Goal: Information Seeking & Learning: Check status

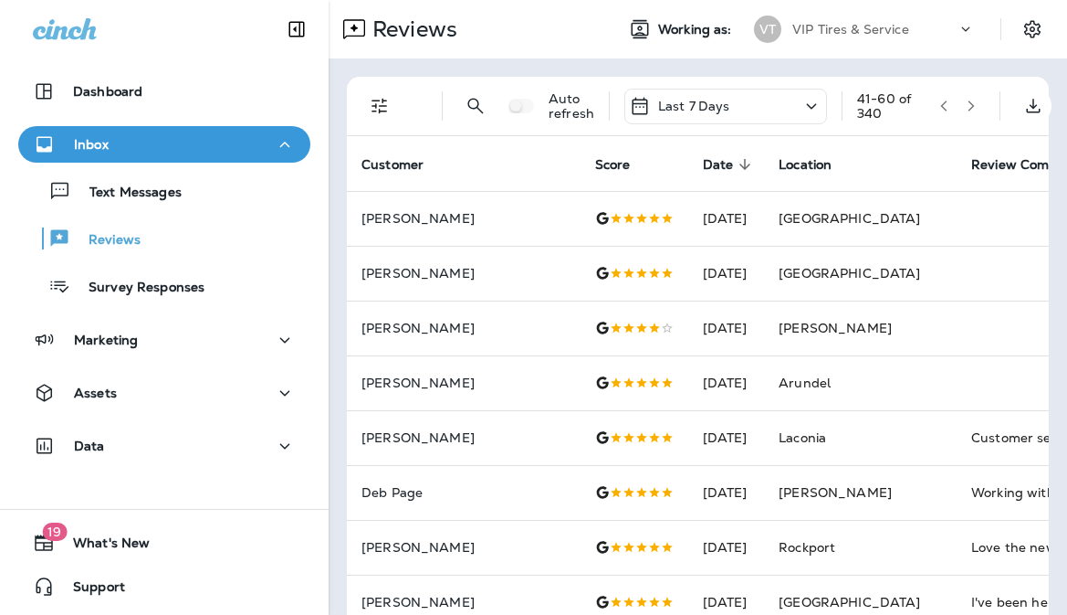
click at [975, 109] on icon "button" at bounding box center [971, 106] width 13 height 13
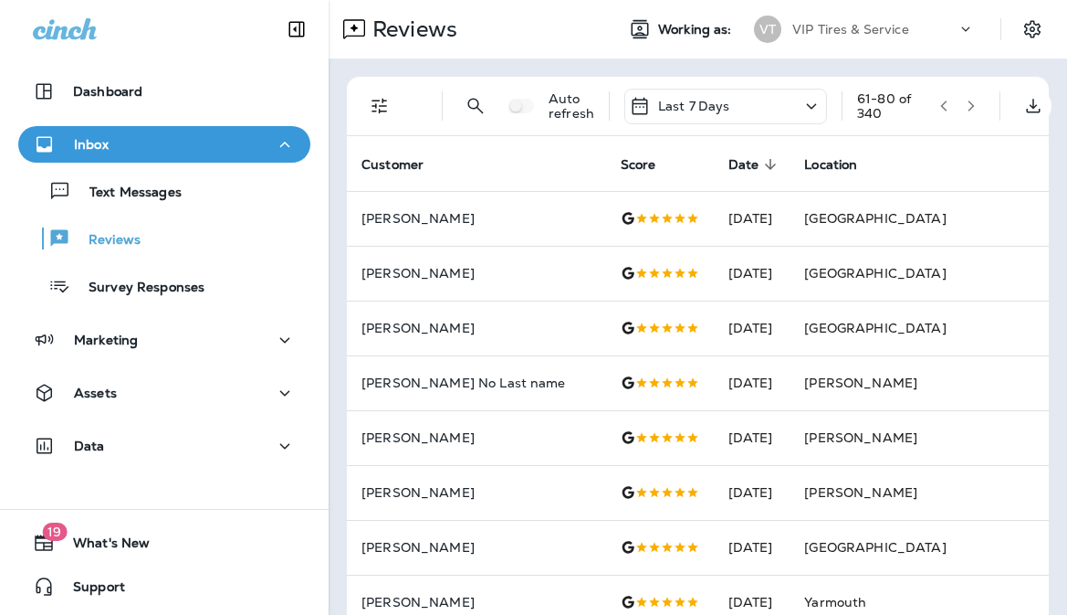
click at [975, 109] on icon "button" at bounding box center [971, 106] width 13 height 13
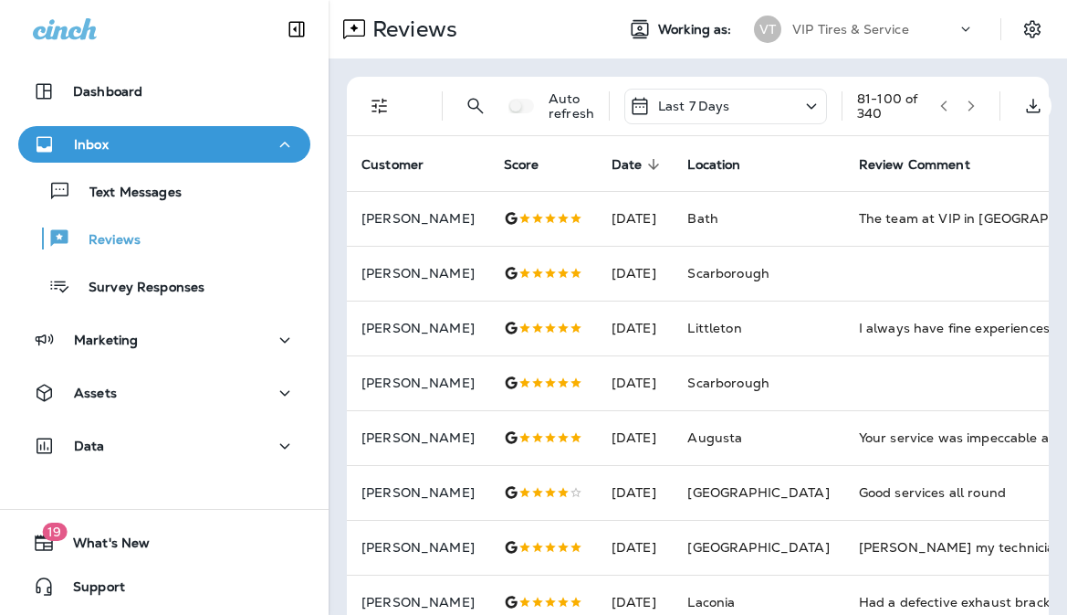
click at [975, 109] on icon "button" at bounding box center [971, 106] width 13 height 13
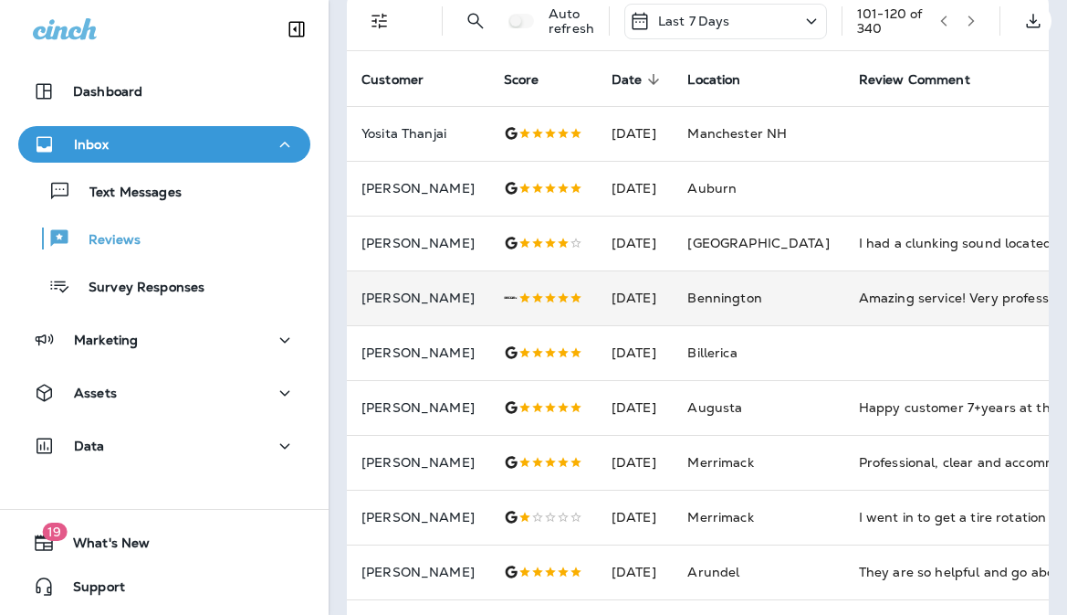
scroll to position [183, 0]
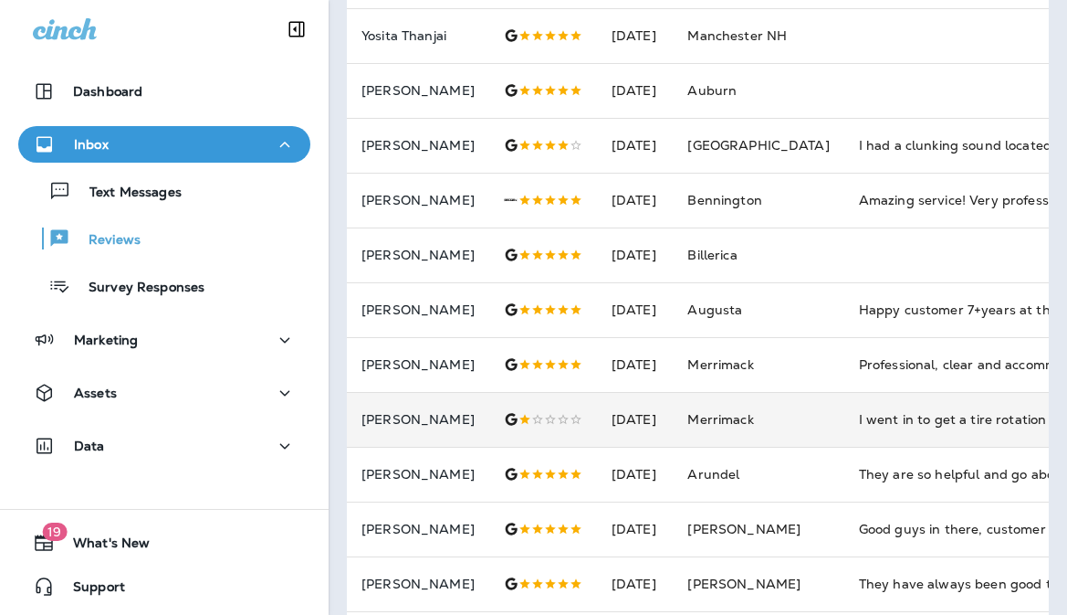
click at [820, 426] on td "Merrimack" at bounding box center [758, 419] width 171 height 55
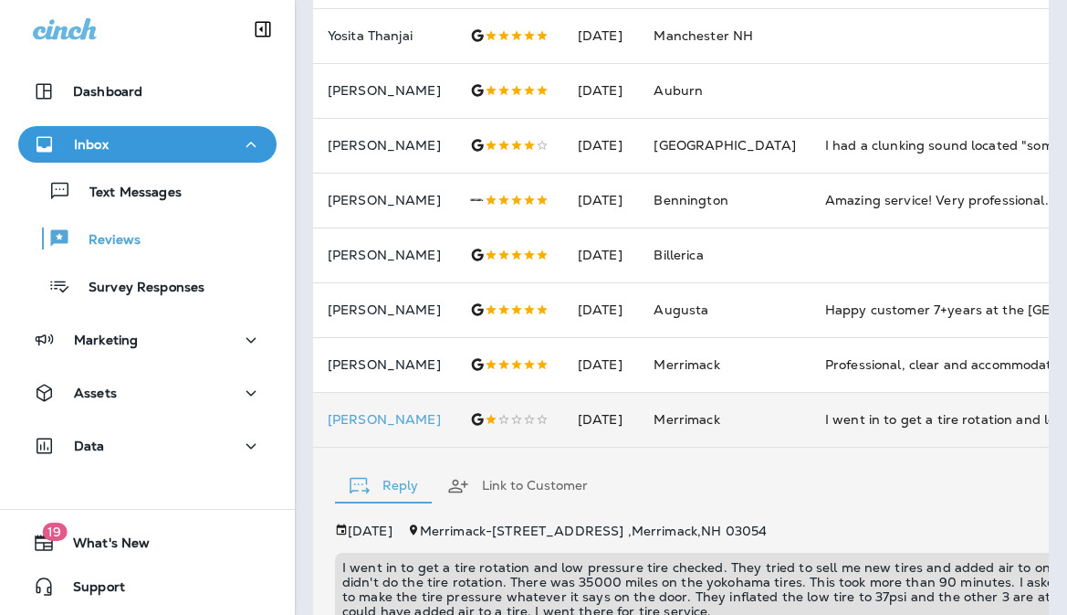
scroll to position [495, 0]
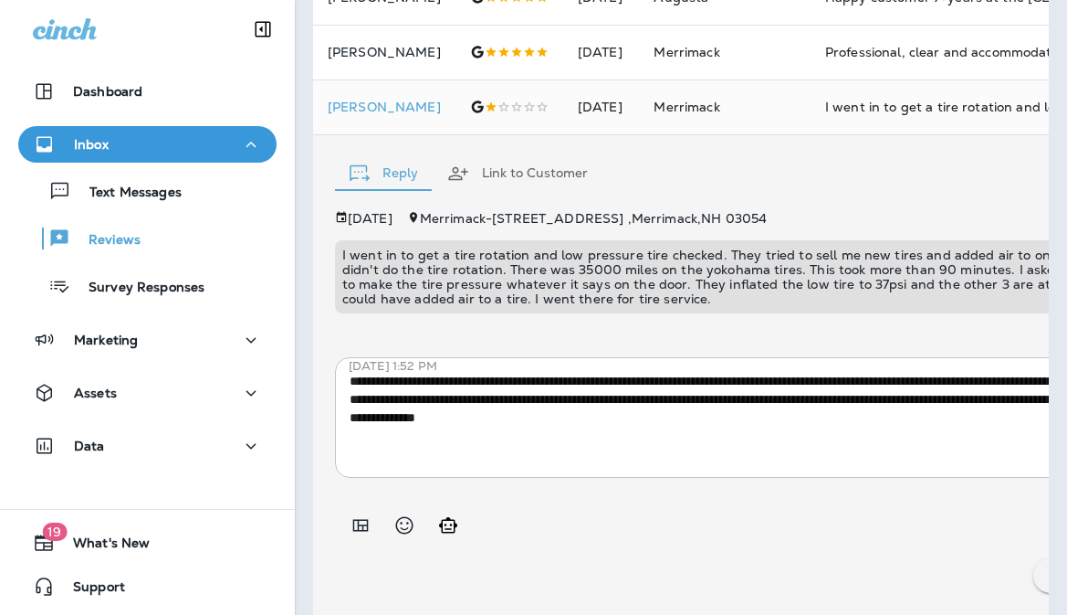
click at [793, 330] on div "**********" at bounding box center [727, 403] width 784 height 150
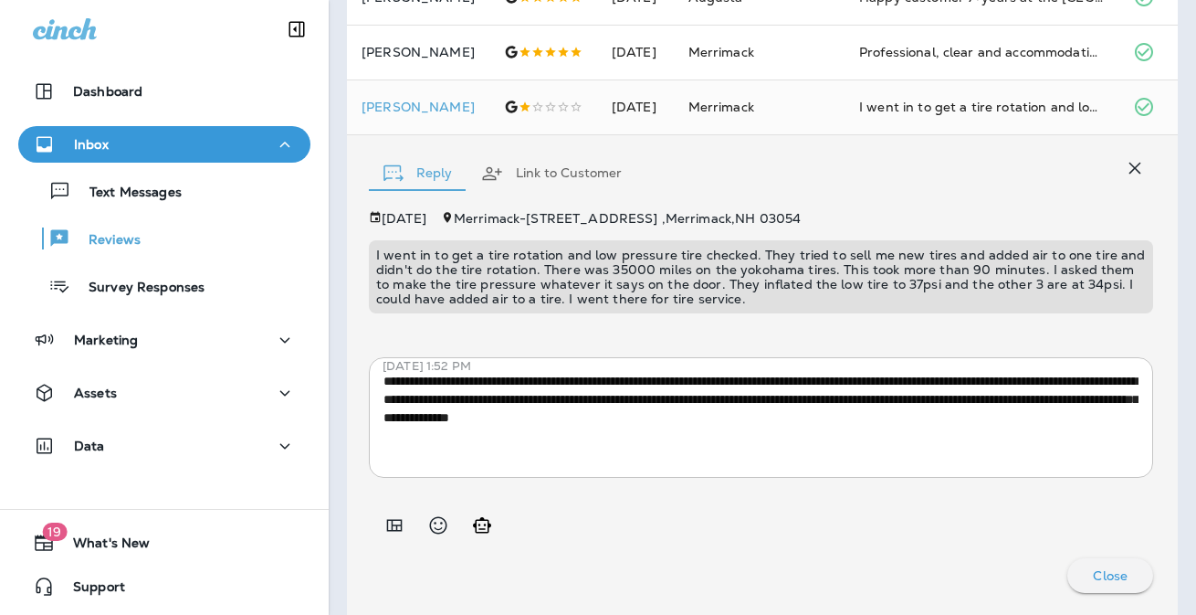
click at [1067, 168] on icon "button" at bounding box center [1135, 168] width 22 height 22
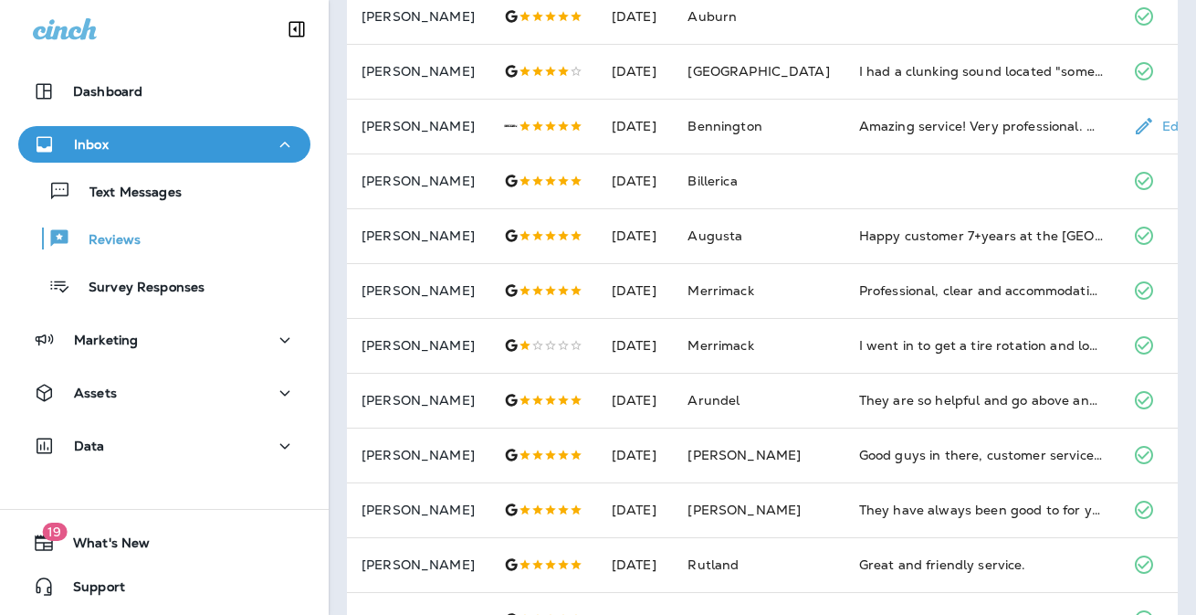
scroll to position [0, 0]
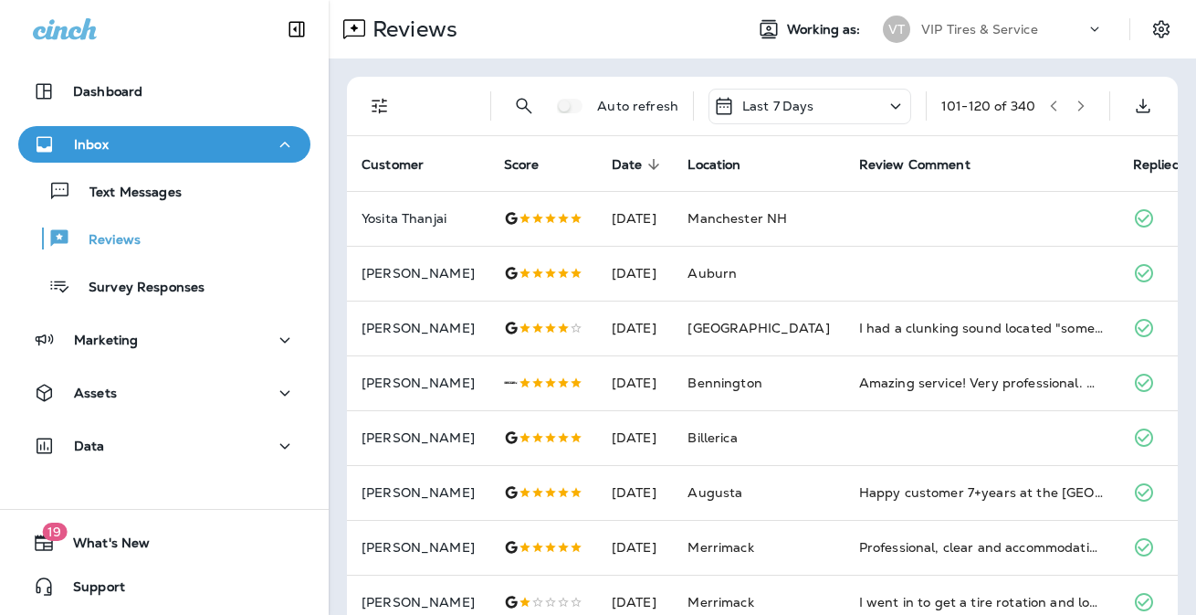
click at [1067, 105] on icon "button" at bounding box center [1081, 106] width 13 height 13
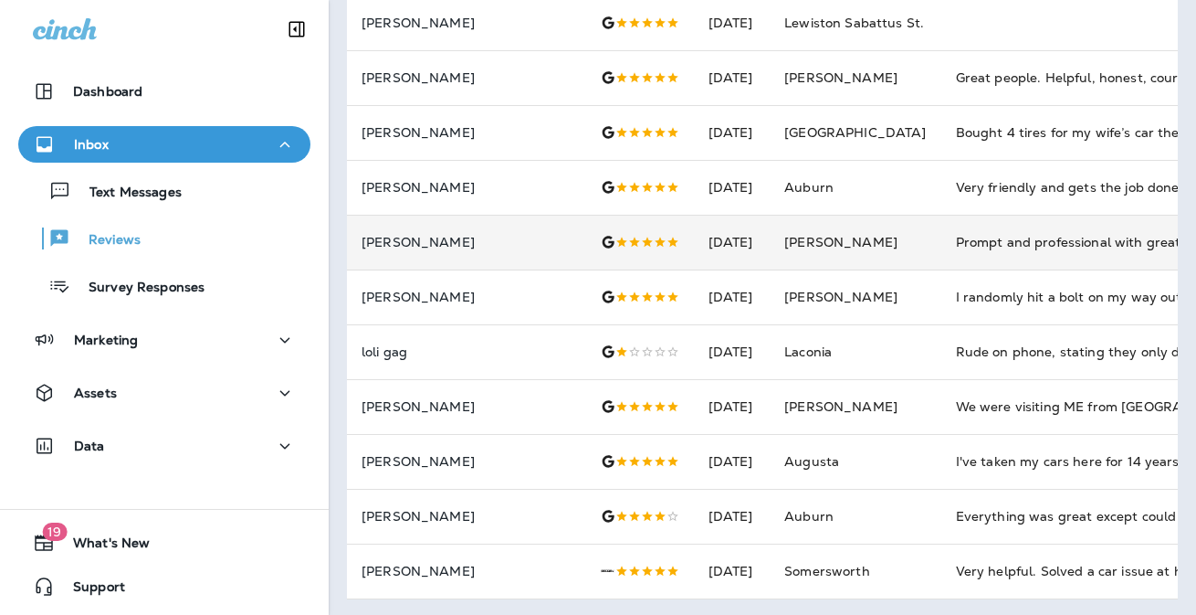
scroll to position [705, 0]
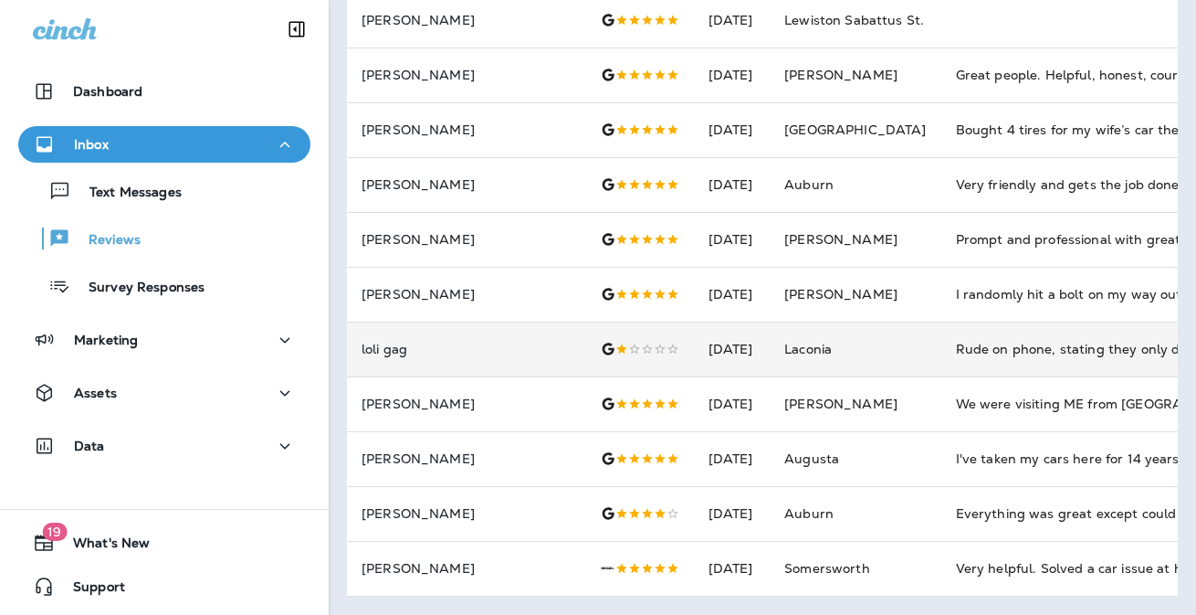
click at [867, 333] on td "Laconia" at bounding box center [855, 348] width 171 height 55
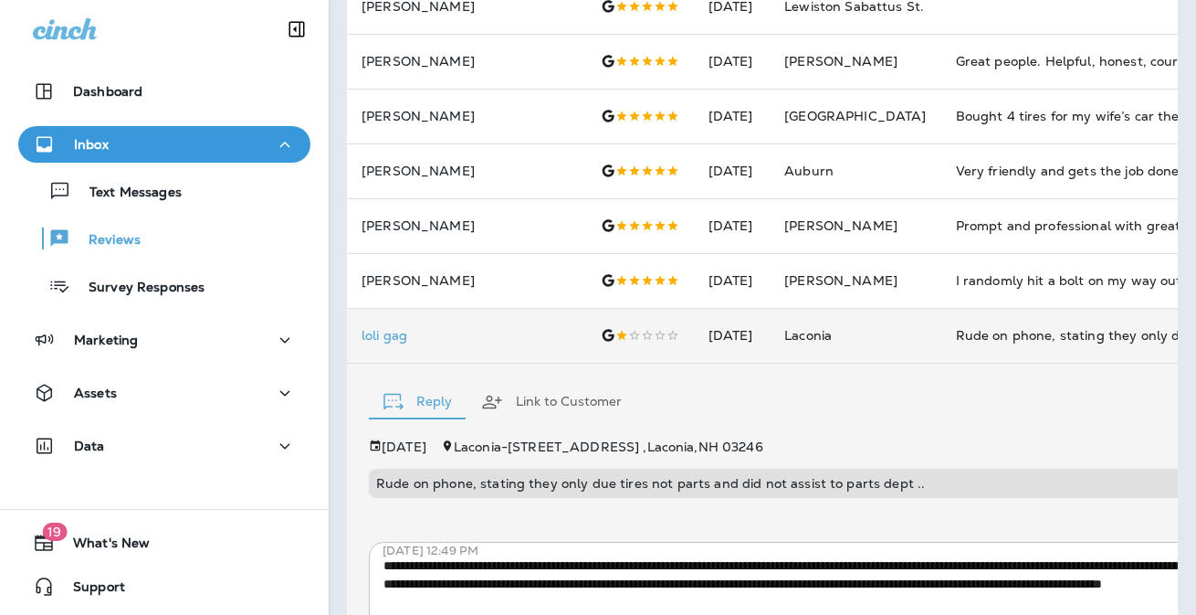
scroll to position [889, 0]
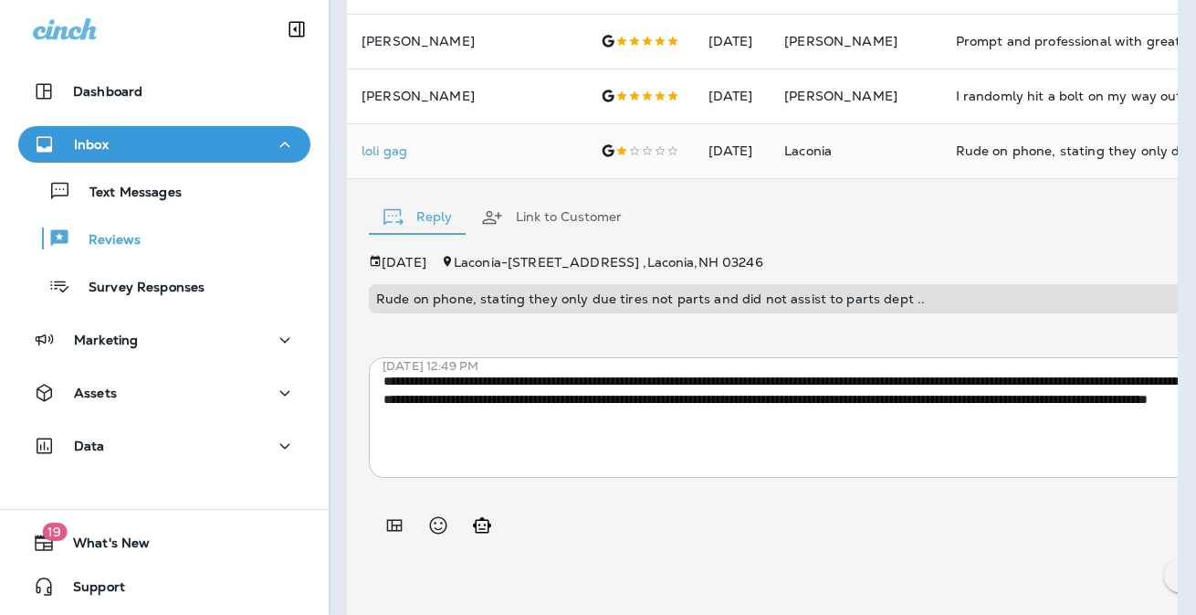
click at [932, 205] on div "Reply Link to Customer" at bounding box center [809, 212] width 881 height 56
click at [956, 146] on div "Rude on phone, stating they only due tires not parts and did not assist to part…" at bounding box center [1078, 151] width 245 height 18
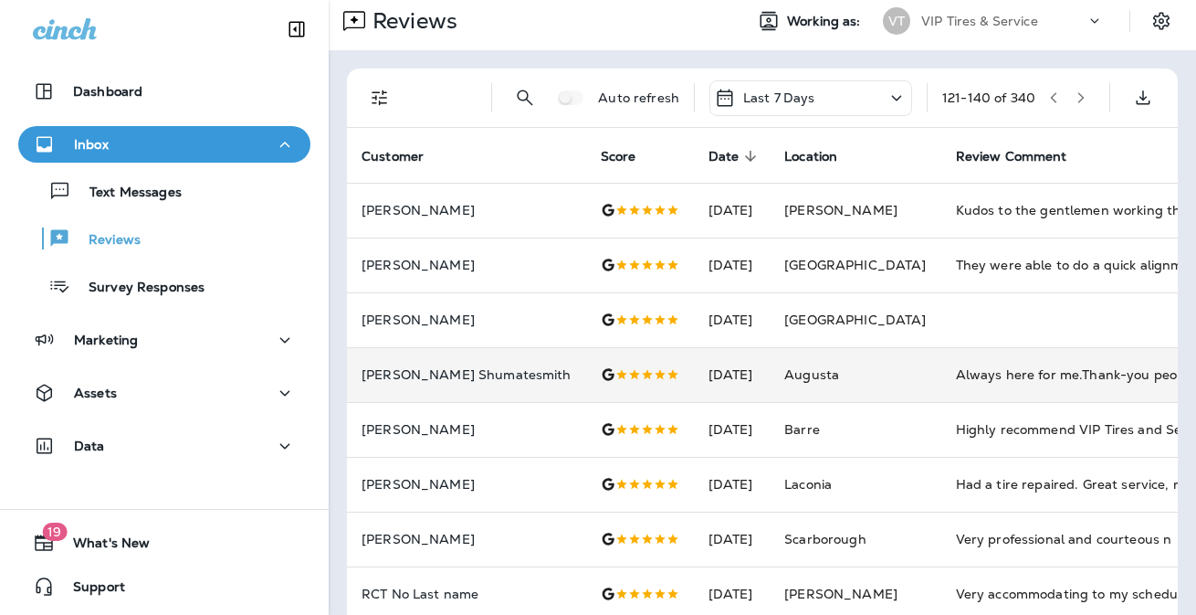
scroll to position [0, 0]
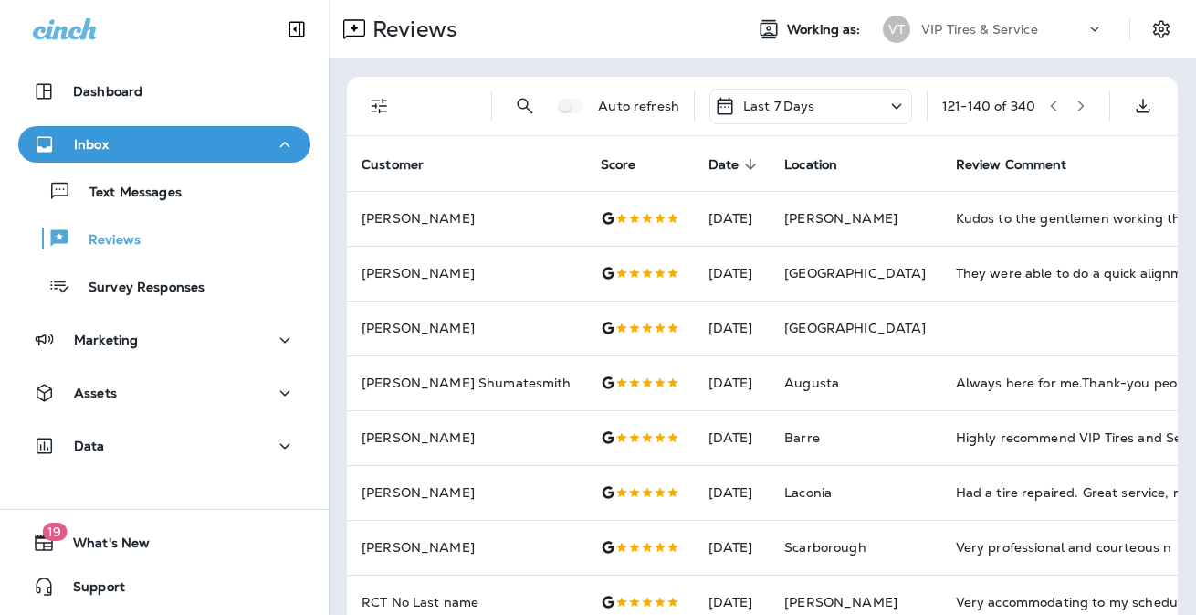
click at [1067, 107] on icon "button" at bounding box center [1081, 105] width 6 height 11
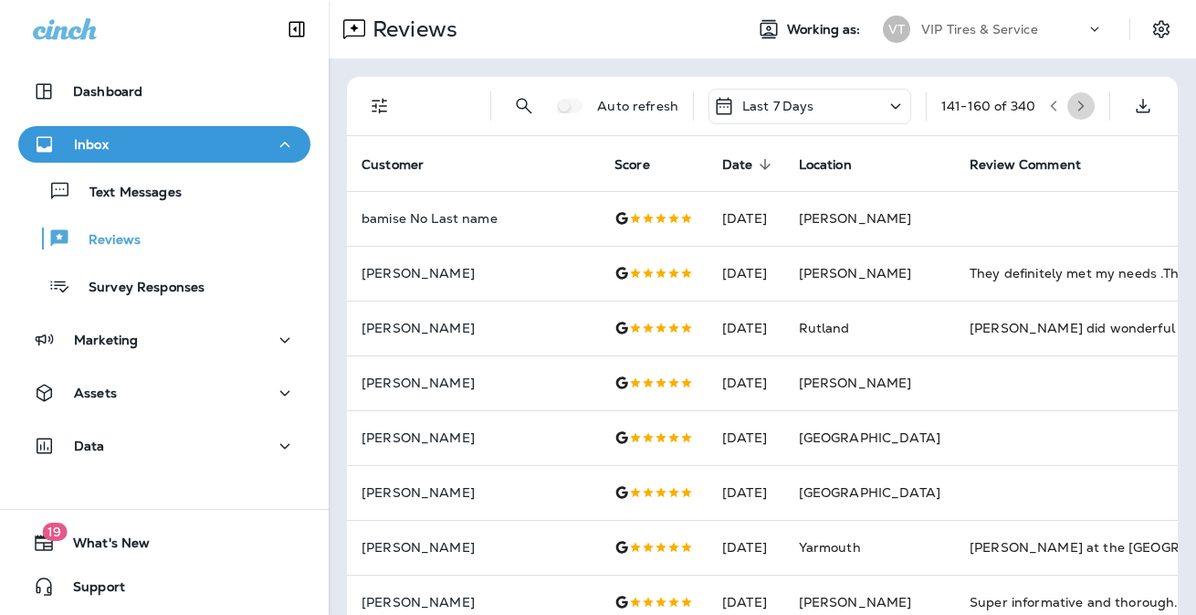
click at [1067, 104] on icon "button" at bounding box center [1081, 105] width 6 height 11
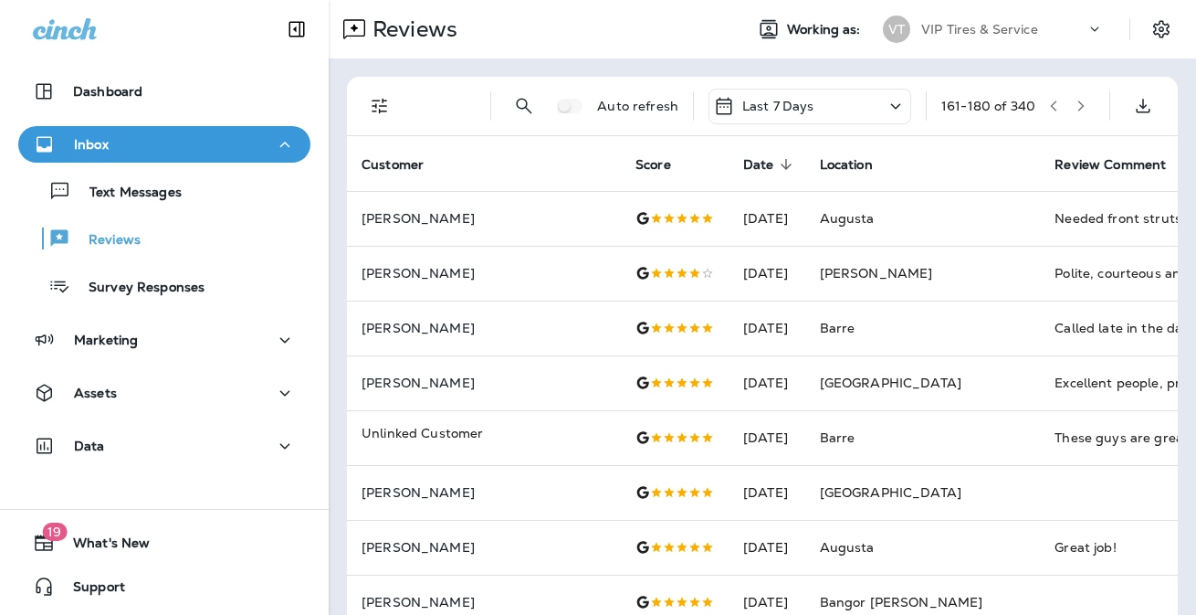
click at [1067, 114] on button "button" at bounding box center [1080, 105] width 27 height 27
